Goal: Transaction & Acquisition: Book appointment/travel/reservation

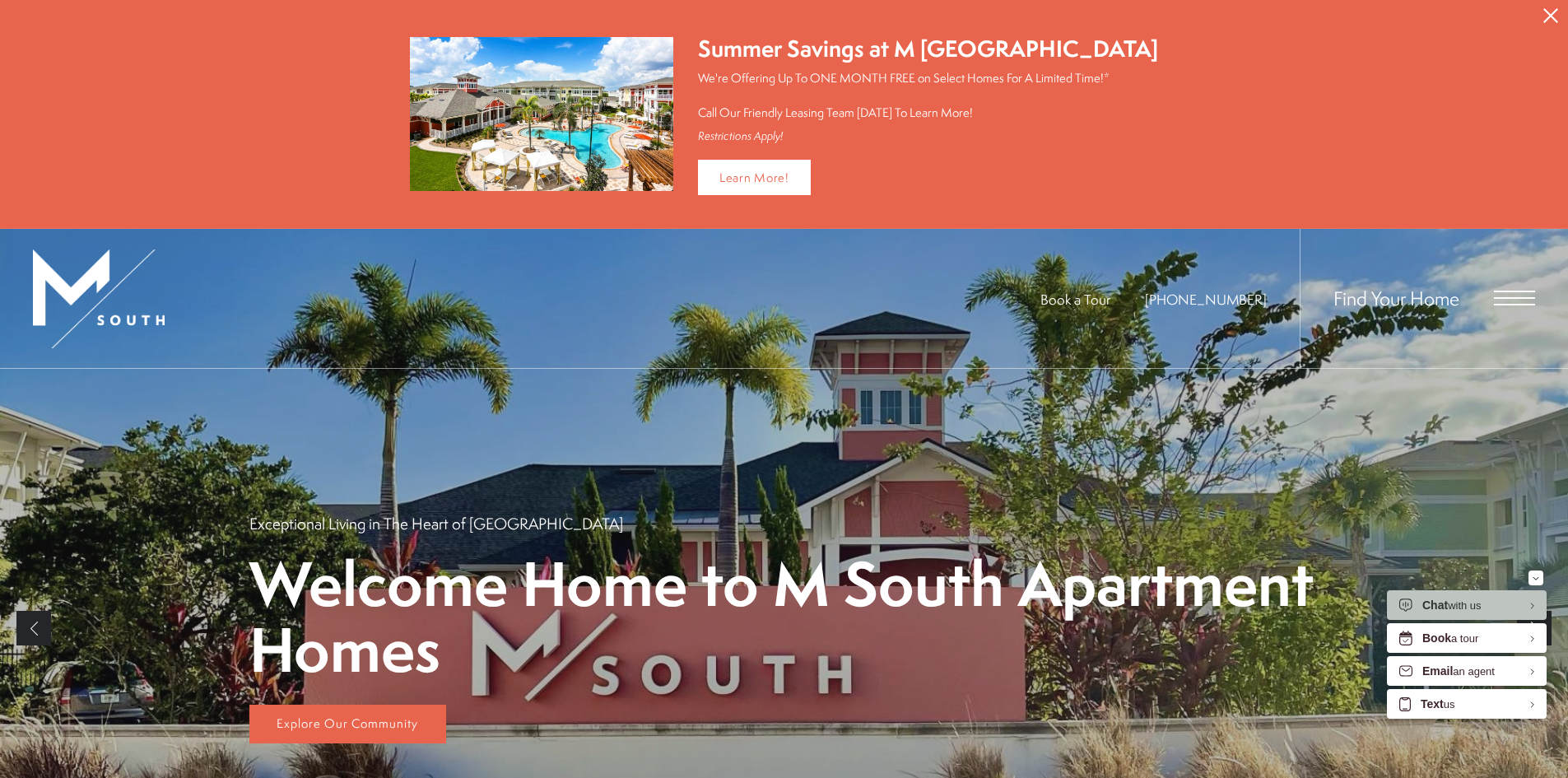
click at [1505, 297] on span "Open Menu" at bounding box center [1514, 298] width 41 height 2
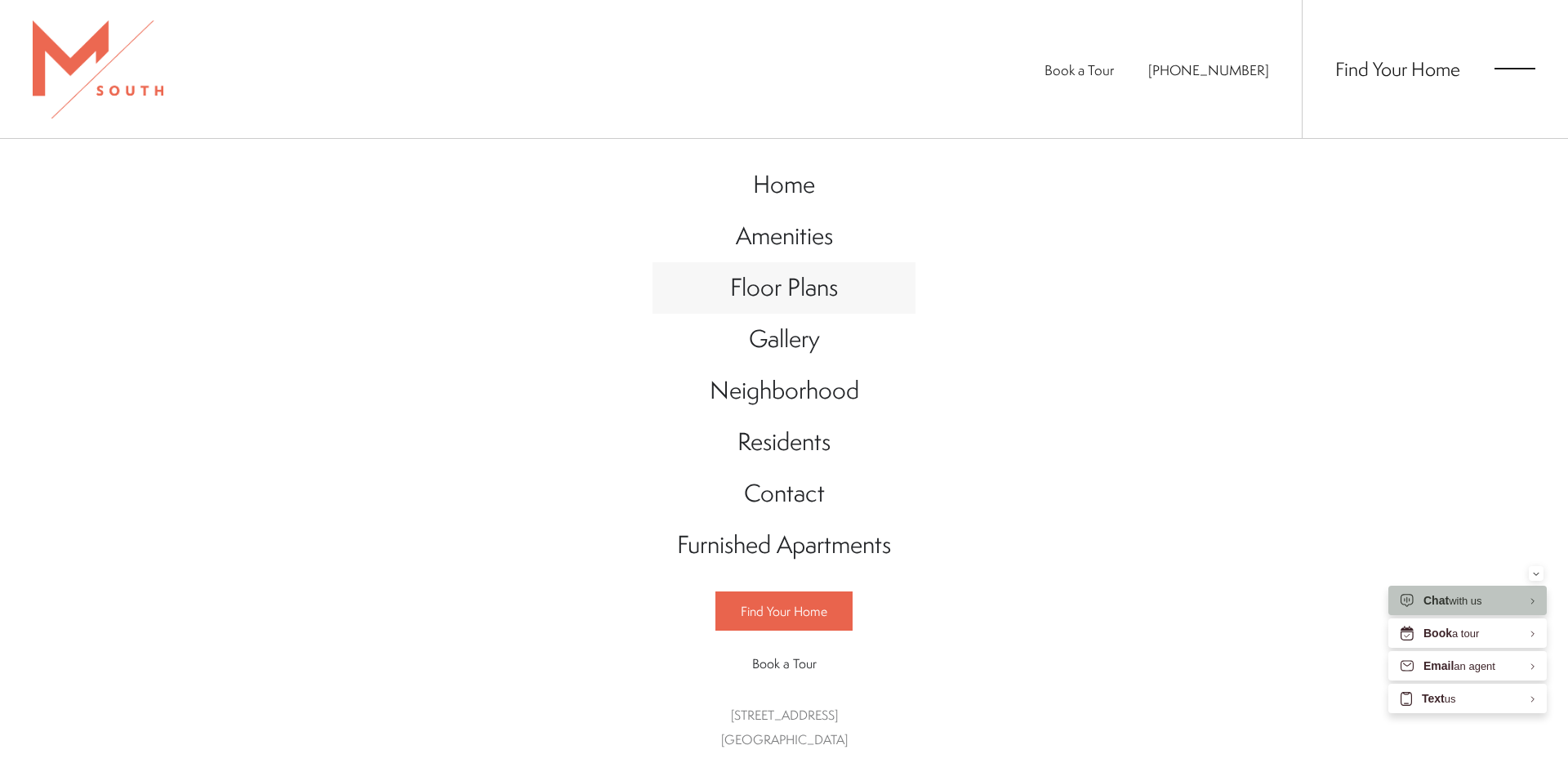
click at [808, 301] on span "Floor Plans" at bounding box center [784, 287] width 108 height 34
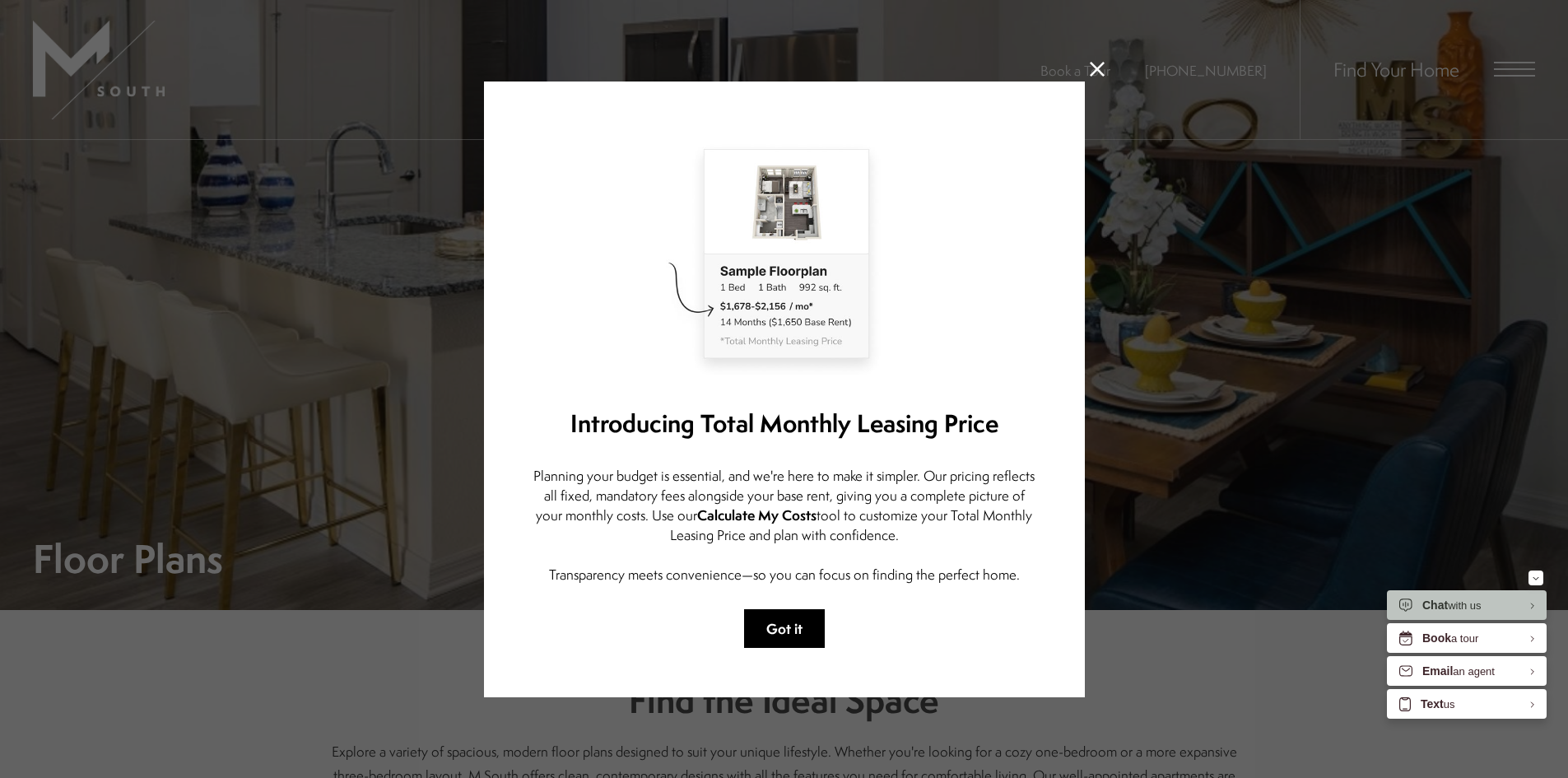
click at [785, 610] on button "Got it" at bounding box center [784, 628] width 81 height 39
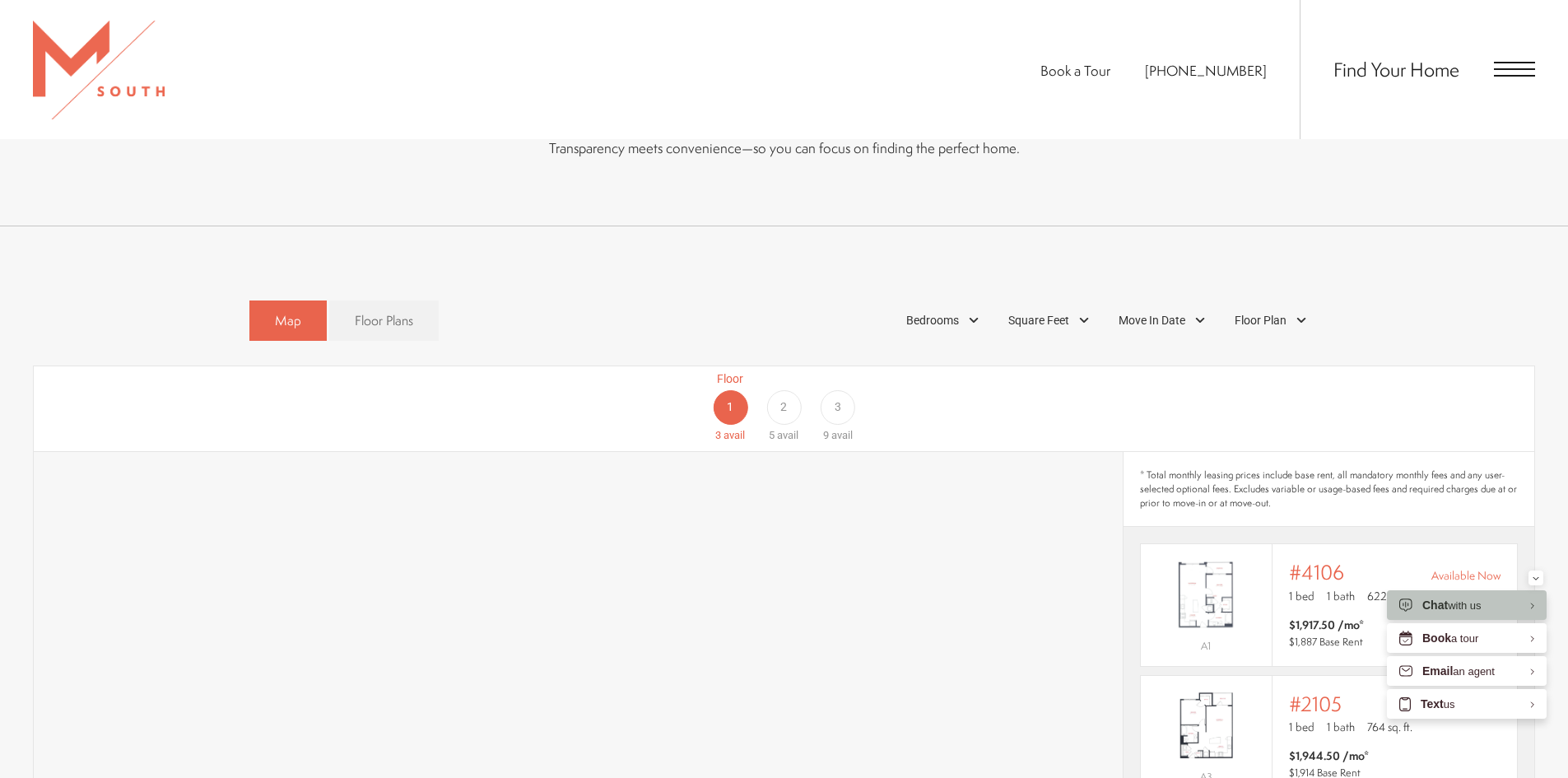
scroll to position [987, 0]
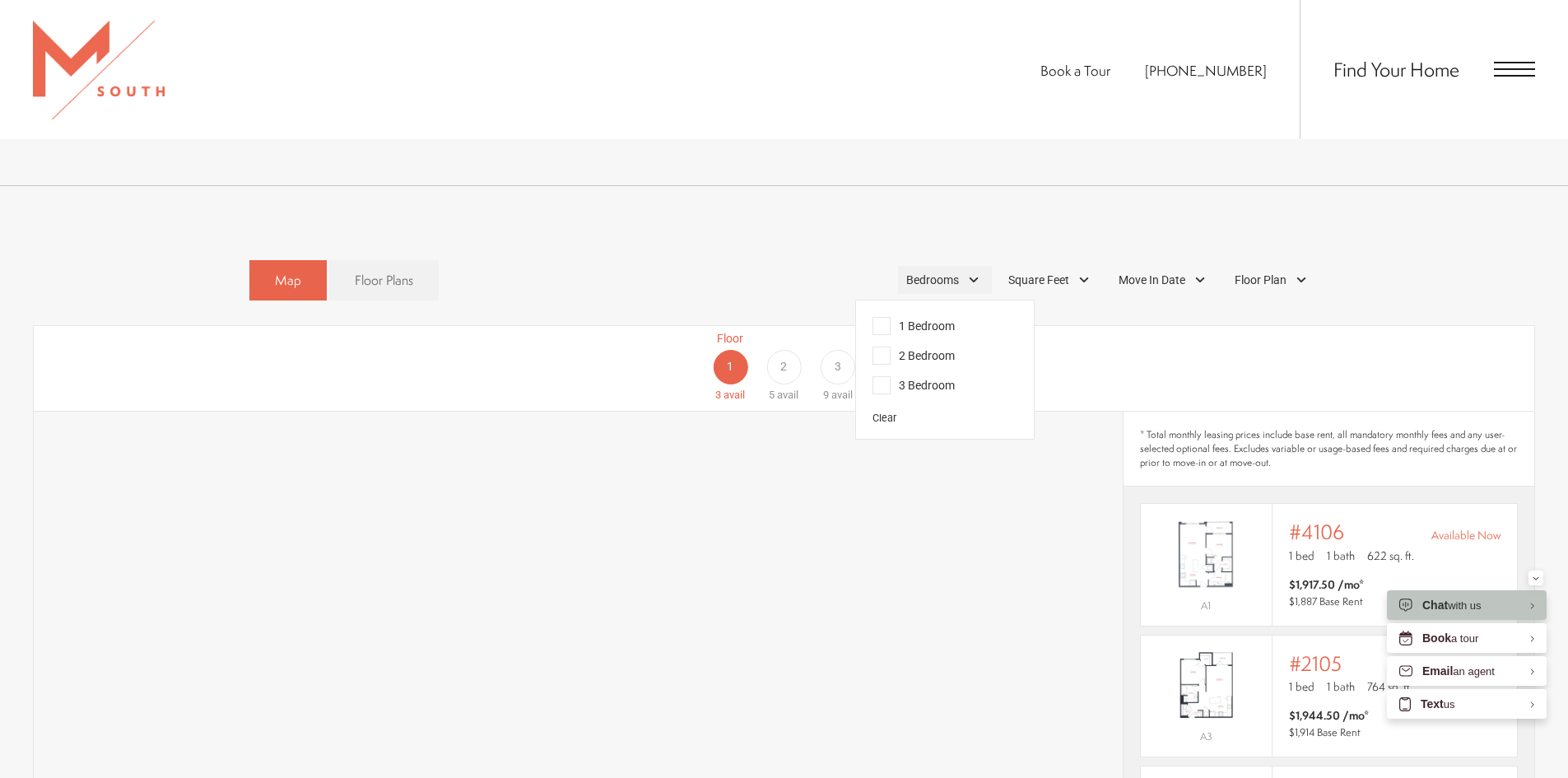
click at [970, 266] on div "Bedrooms" at bounding box center [944, 280] width 94 height 28
click at [926, 347] on span "2 Bedroom" at bounding box center [914, 356] width 83 height 18
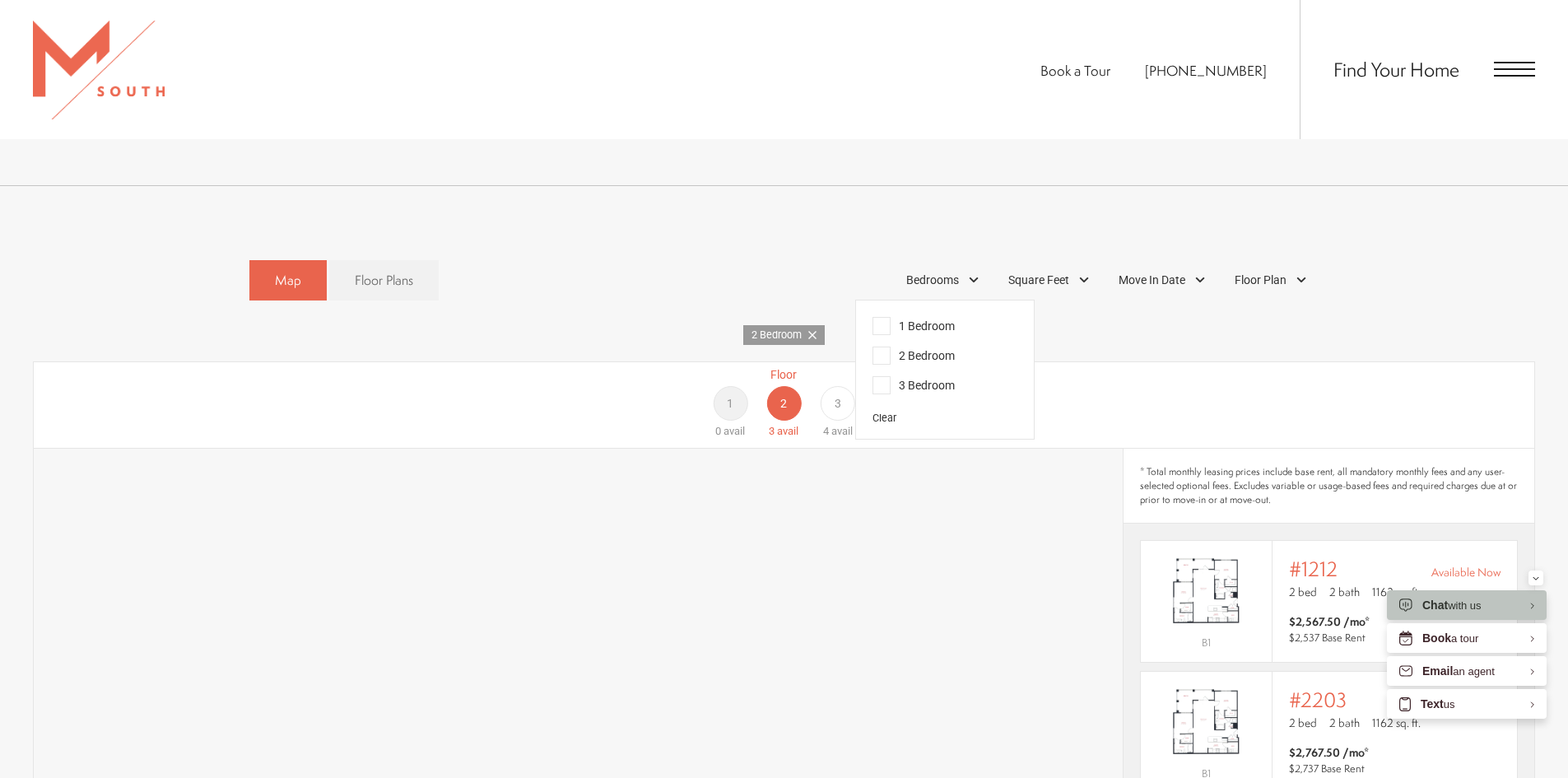
click at [1148, 367] on div "Floor 1 0 avail Floor 2 3 avail Floor 3 4 avail" at bounding box center [1453, 403] width 1500 height 74
click at [1115, 415] on div "Floor 1 0 avail Floor 2 3 avail Floor 3 4 avail" at bounding box center [1453, 403] width 1500 height 74
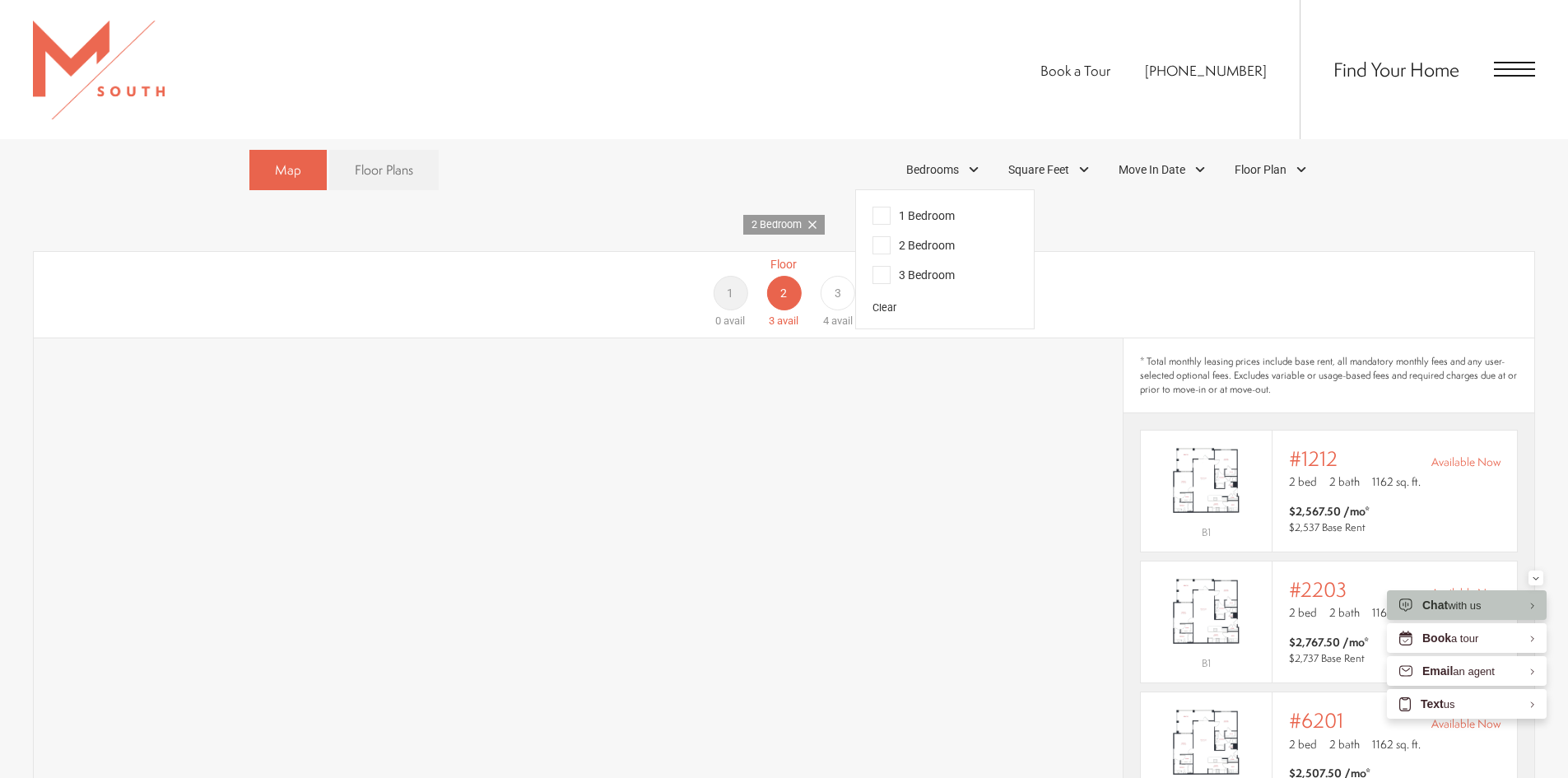
scroll to position [1234, 0]
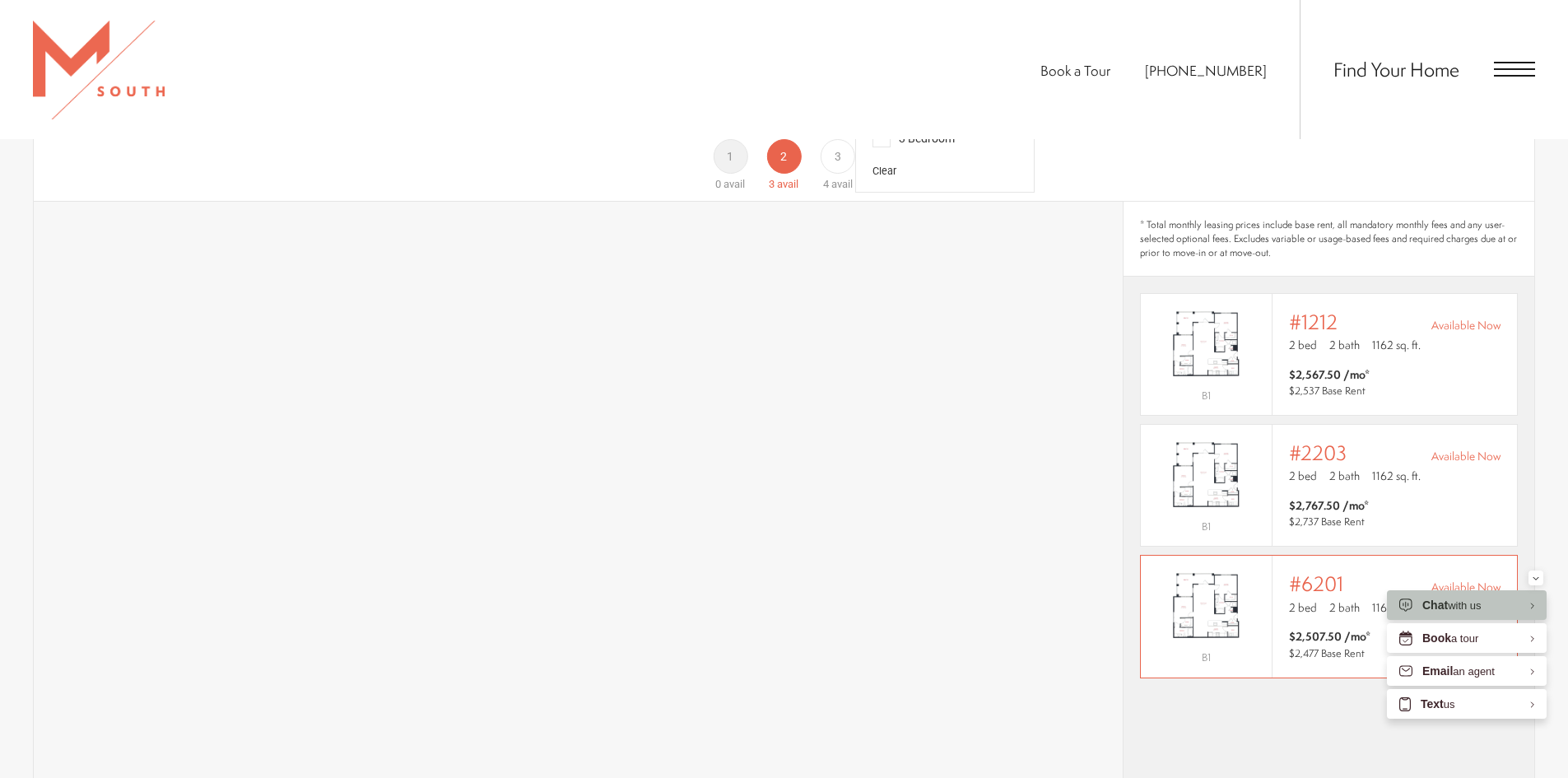
click at [1356, 572] on div "#6201 Available Now" at bounding box center [1395, 583] width 211 height 23
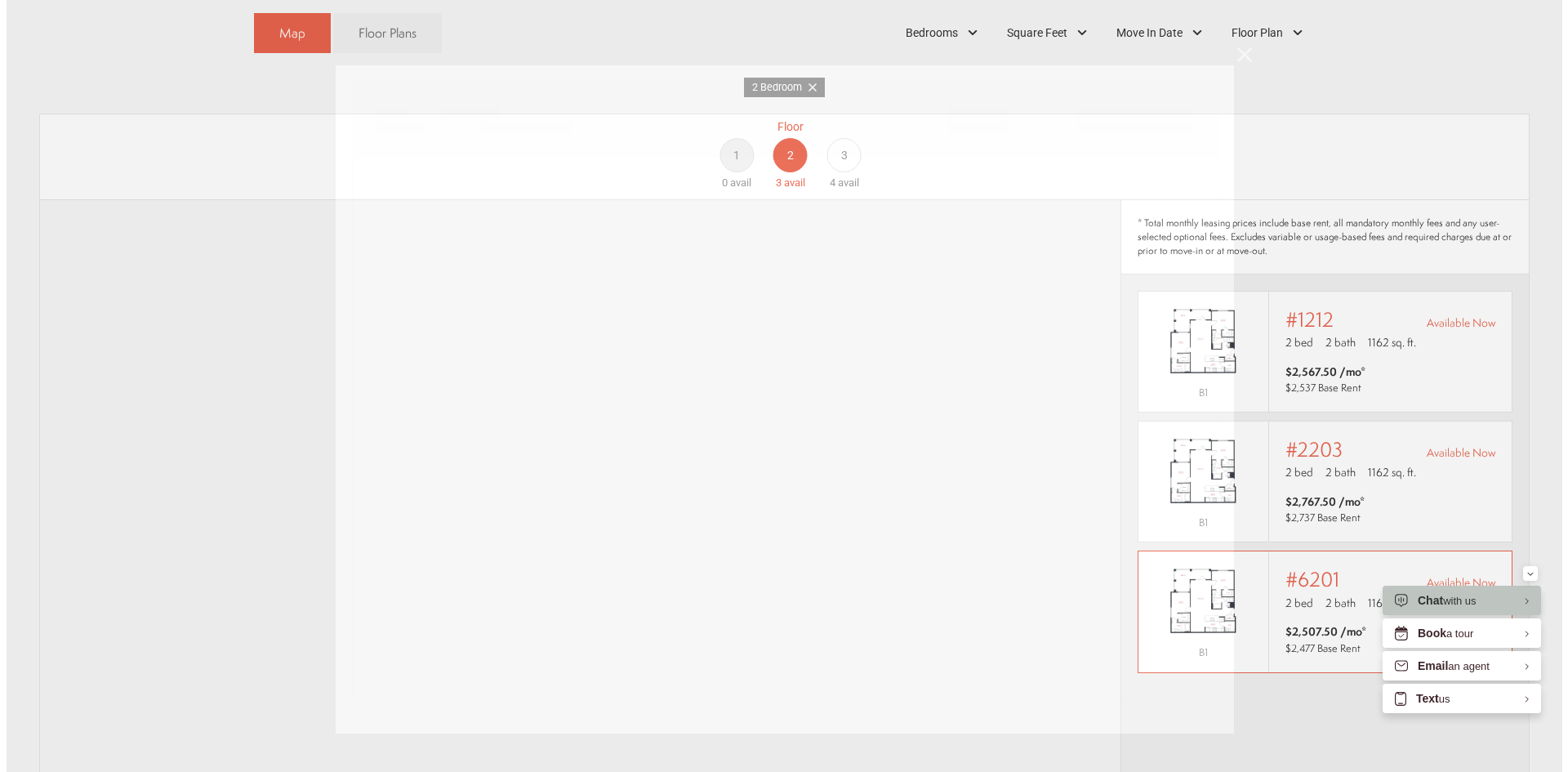
scroll to position [0, 0]
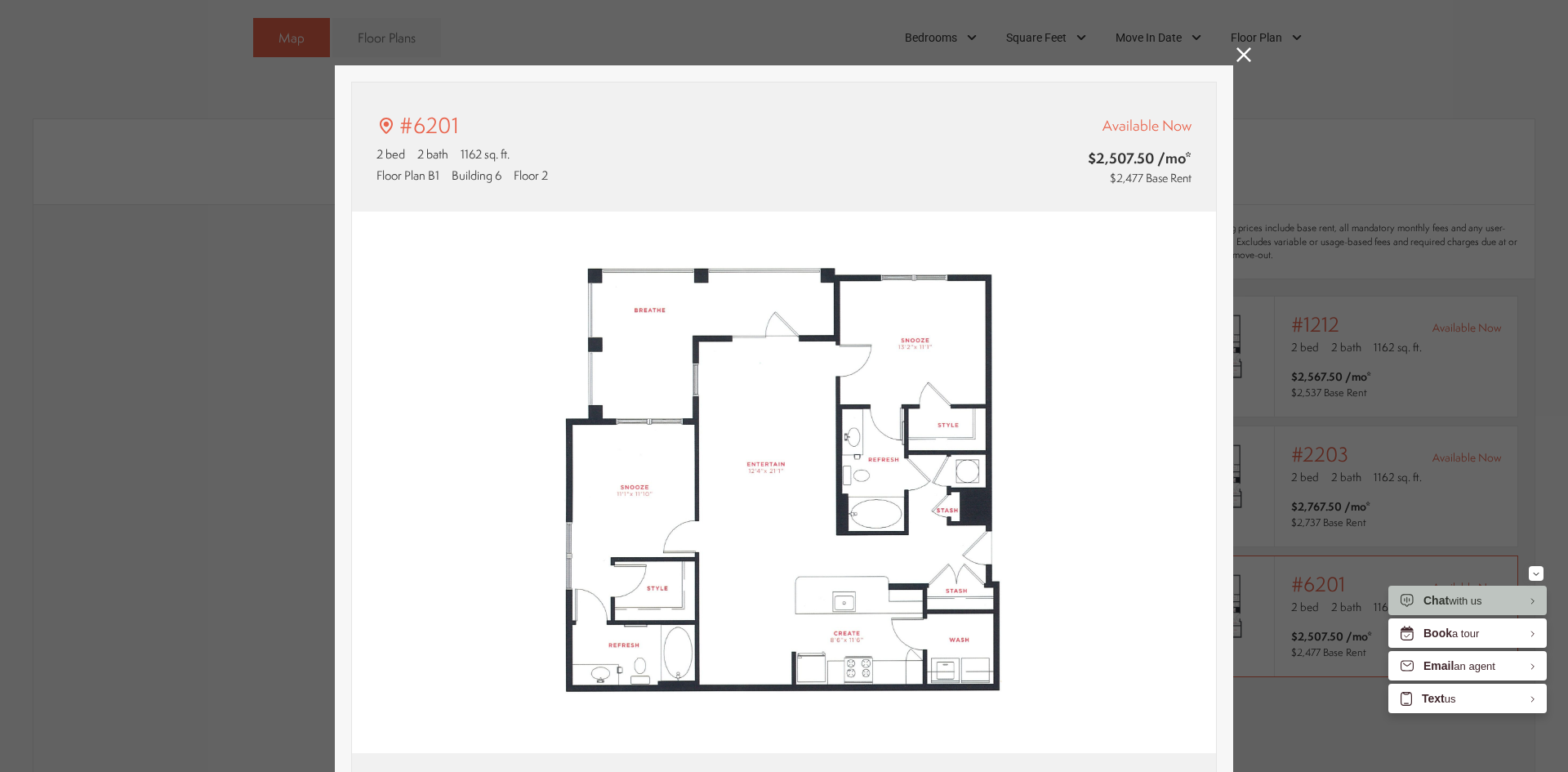
type input "**********"
click at [1237, 58] on icon at bounding box center [1244, 54] width 15 height 15
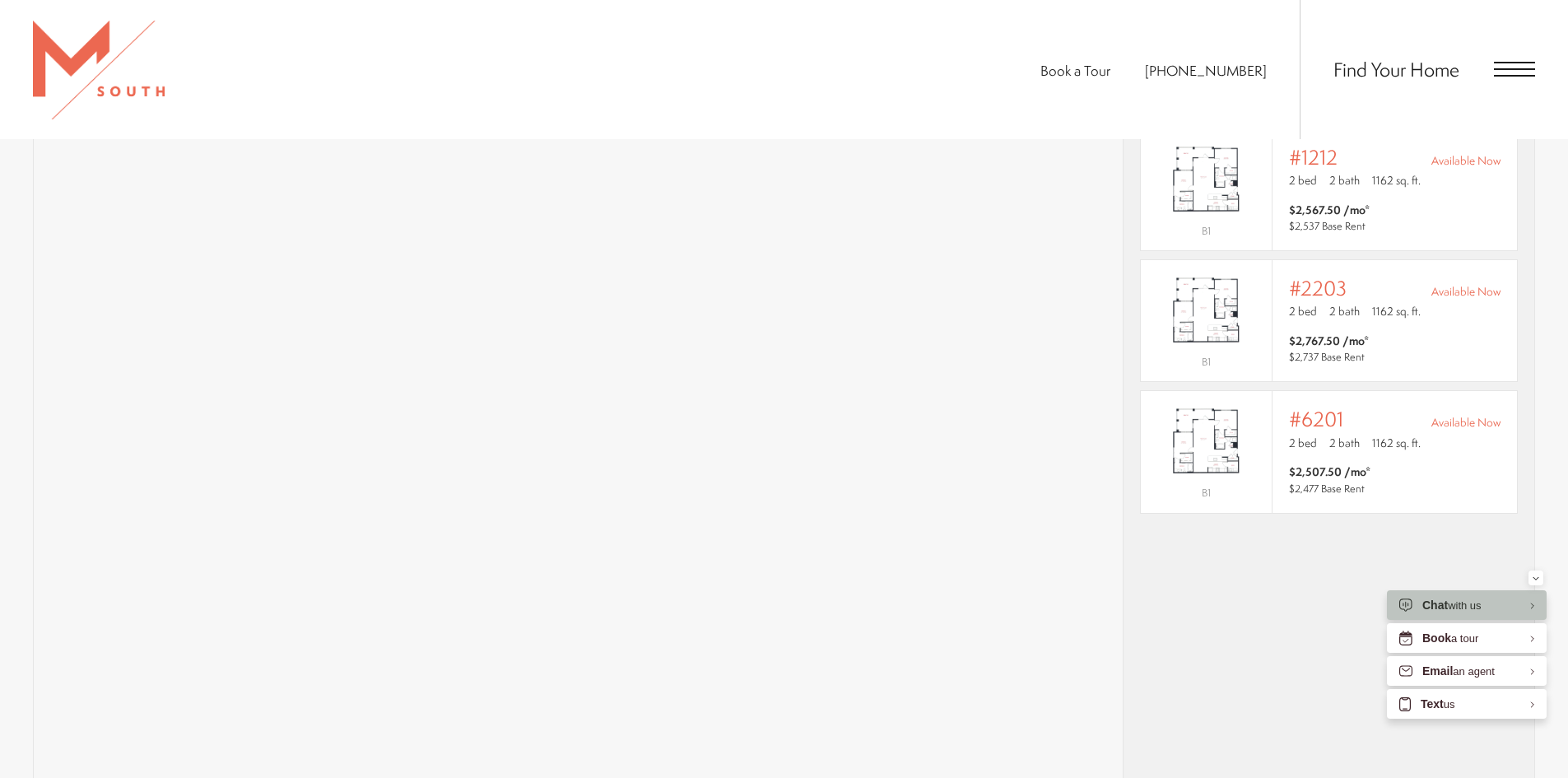
scroll to position [1070, 0]
